Goal: Ask a question

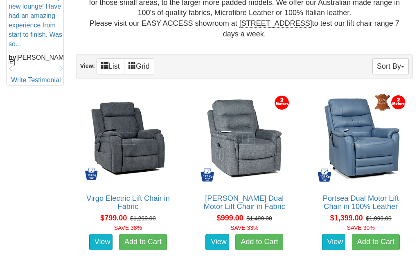
scroll to position [422, 0]
click at [339, 238] on link "View" at bounding box center [334, 242] width 24 height 16
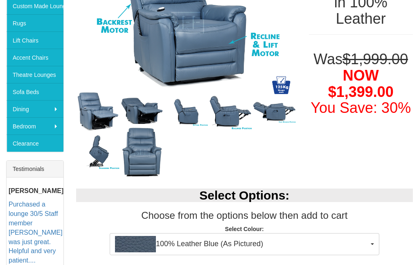
scroll to position [191, 0]
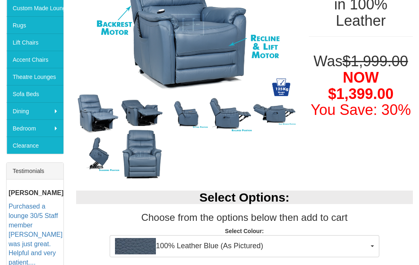
click at [220, 60] on img at bounding box center [186, 25] width 221 height 154
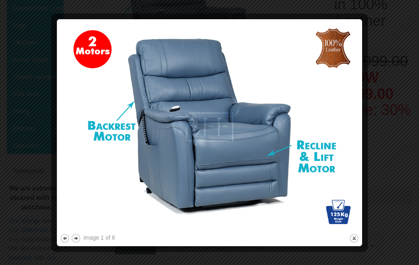
click at [78, 240] on button "next" at bounding box center [76, 239] width 10 height 10
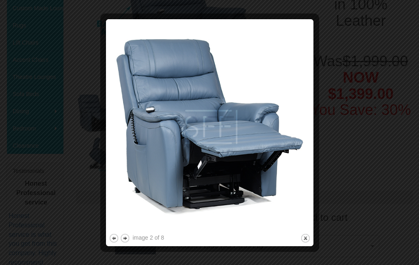
click at [127, 237] on button "next" at bounding box center [125, 239] width 10 height 10
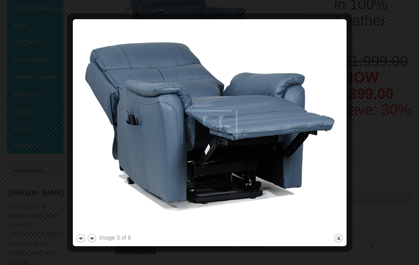
click at [93, 240] on button "next" at bounding box center [92, 239] width 10 height 10
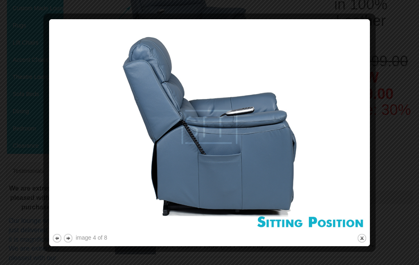
click at [68, 240] on button "next" at bounding box center [68, 239] width 10 height 10
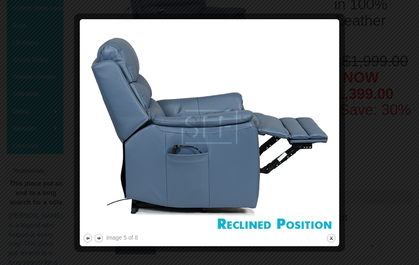
click at [99, 240] on button "next" at bounding box center [99, 239] width 10 height 10
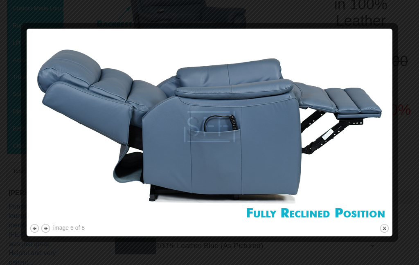
click at [47, 230] on button "next" at bounding box center [46, 229] width 10 height 10
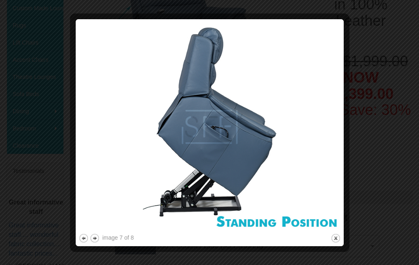
click at [93, 241] on button "next" at bounding box center [95, 239] width 10 height 10
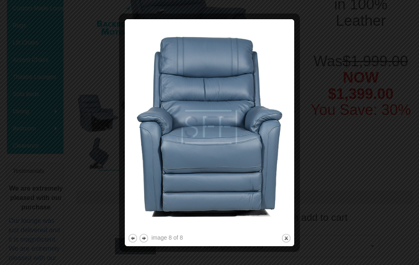
click at [288, 237] on button "close" at bounding box center [286, 239] width 10 height 10
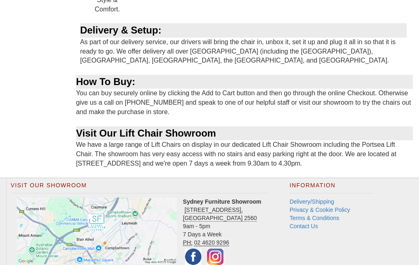
scroll to position [1045, 0]
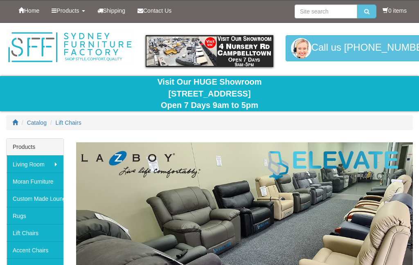
scroll to position [454, 0]
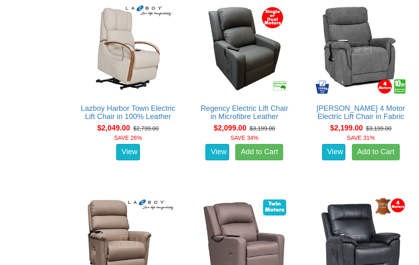
scroll to position [1091, 0]
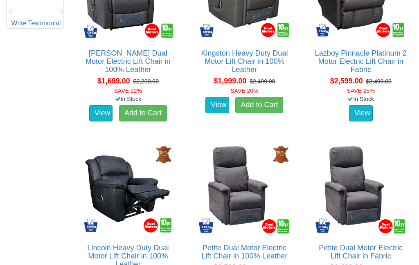
scroll to position [472, 0]
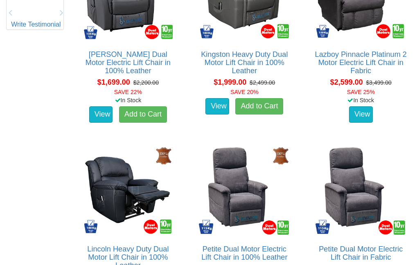
click at [113, 107] on link "View" at bounding box center [101, 115] width 24 height 16
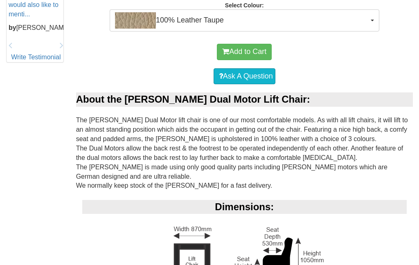
scroll to position [440, 0]
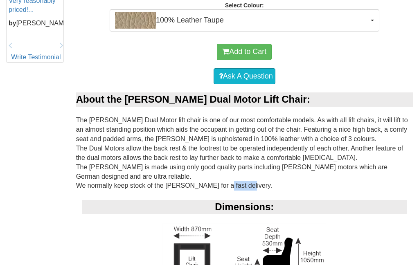
click at [317, 77] on div "Ask A Question" at bounding box center [244, 76] width 329 height 25
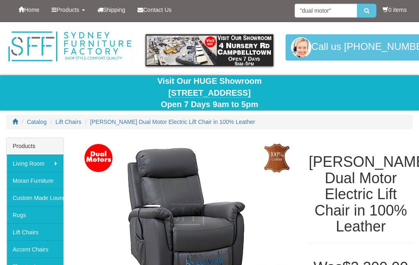
scroll to position [0, 0]
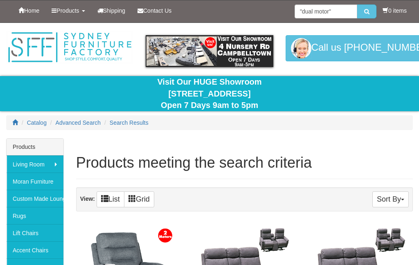
scroll to position [472, 0]
